Goal: Navigation & Orientation: Understand site structure

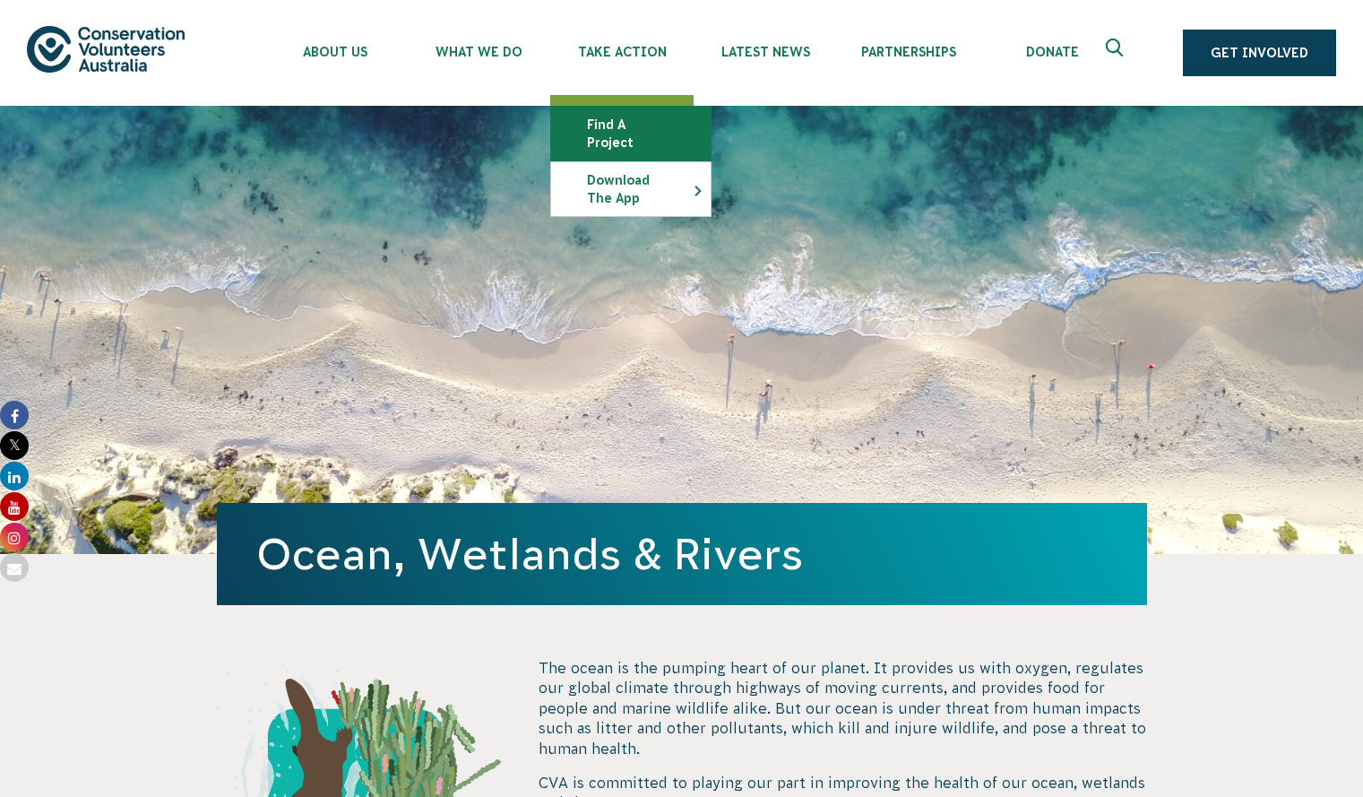
click at [628, 132] on link "Find a project" at bounding box center [631, 134] width 160 height 54
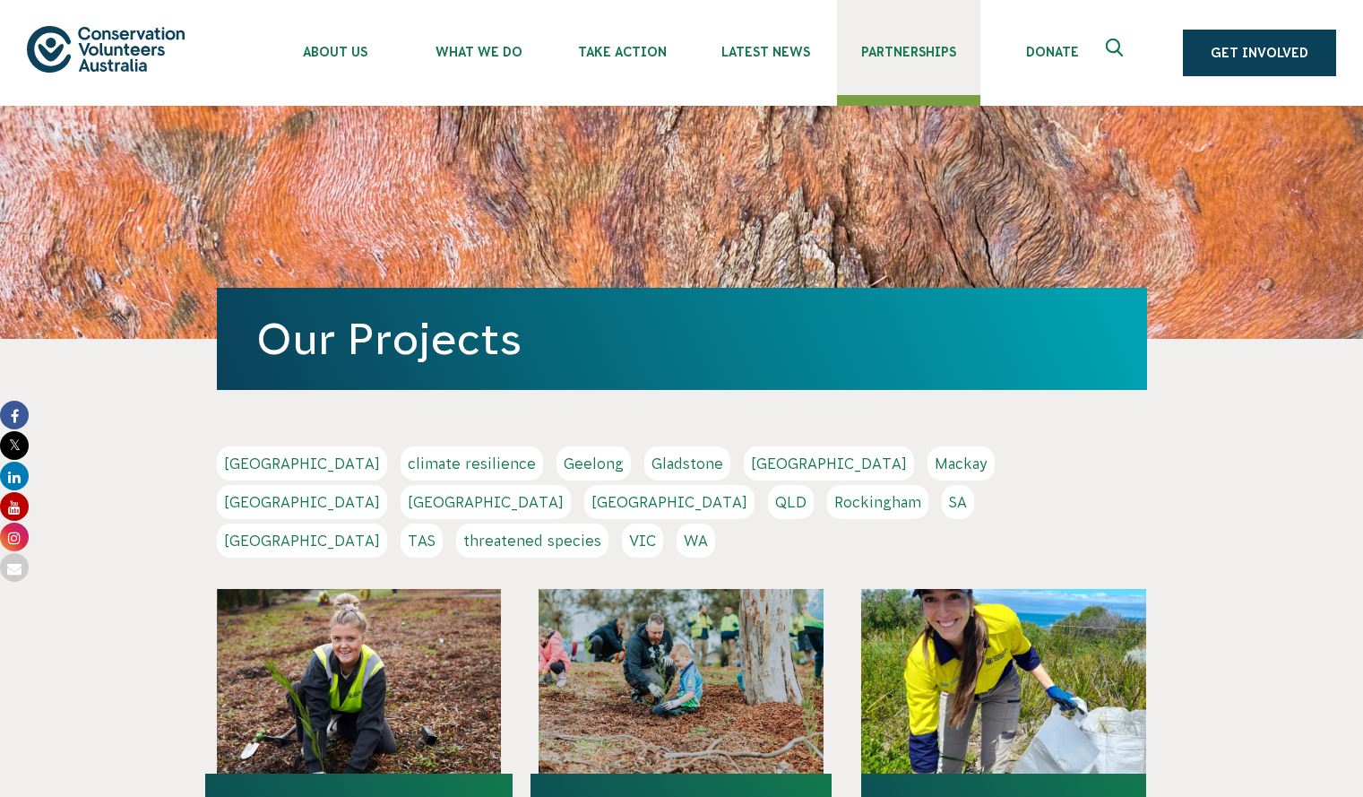
click at [868, 43] on link "Partnerships" at bounding box center [908, 47] width 143 height 95
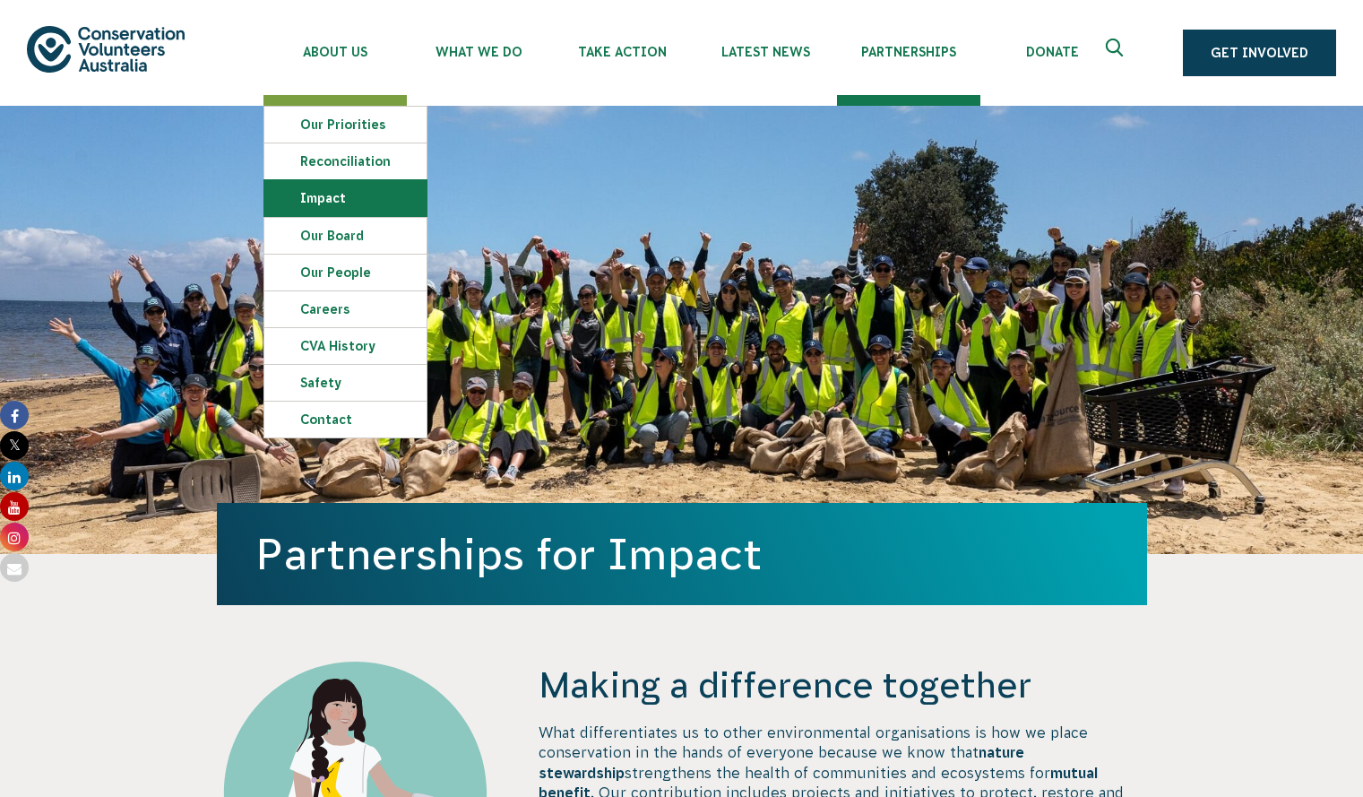
click at [375, 202] on link "Impact" at bounding box center [345, 198] width 162 height 36
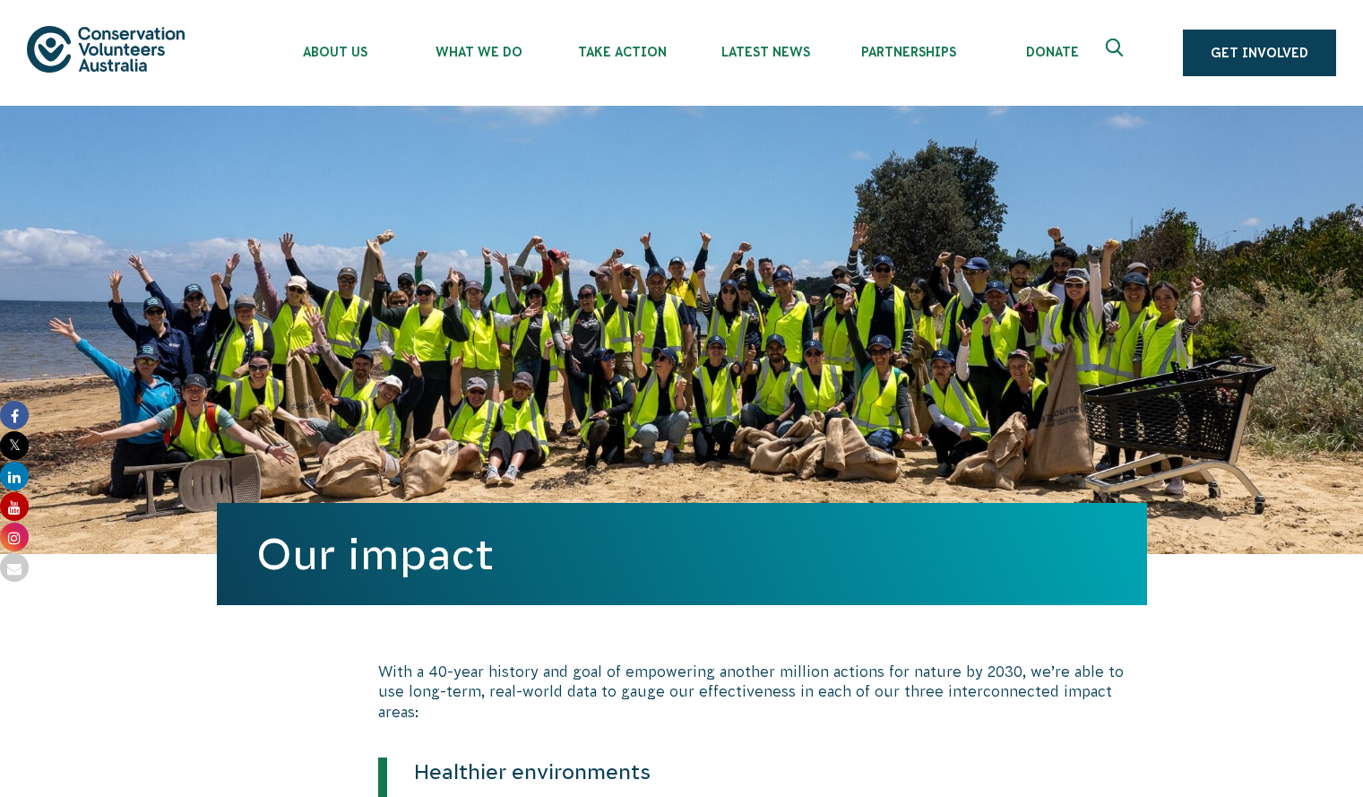
scroll to position [350, 0]
